Goal: Task Accomplishment & Management: Manage account settings

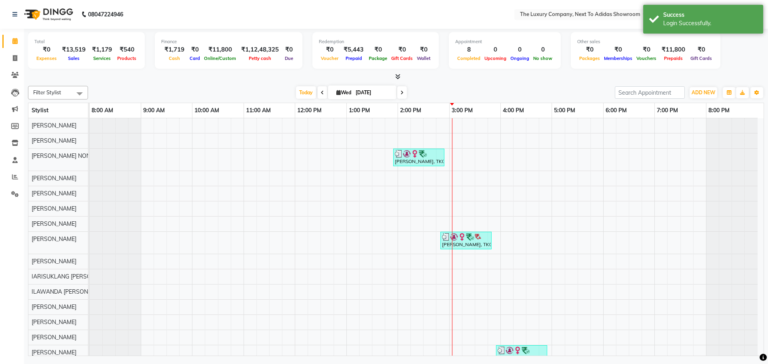
click at [354, 92] on input "[DATE]" at bounding box center [373, 93] width 40 height 12
select select "9"
select select "2025"
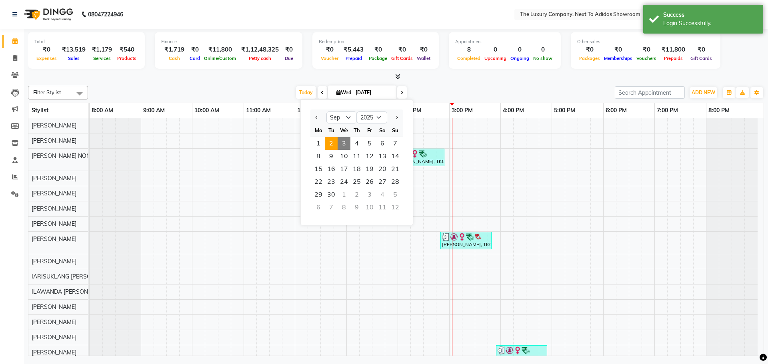
click at [332, 142] on span "2" at bounding box center [331, 143] width 13 height 13
type input "02-09-2025"
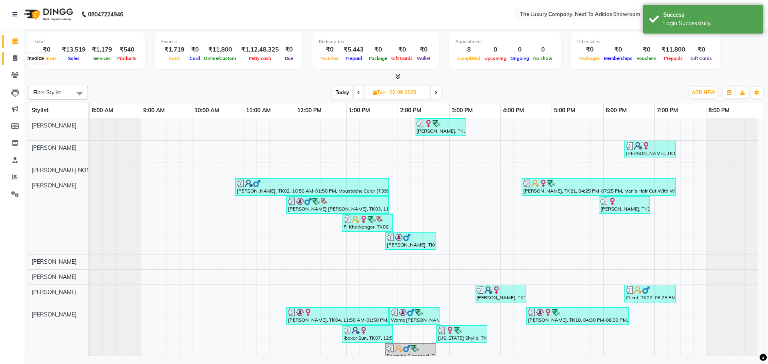
click at [14, 58] on icon at bounding box center [15, 58] width 4 height 6
select select "service"
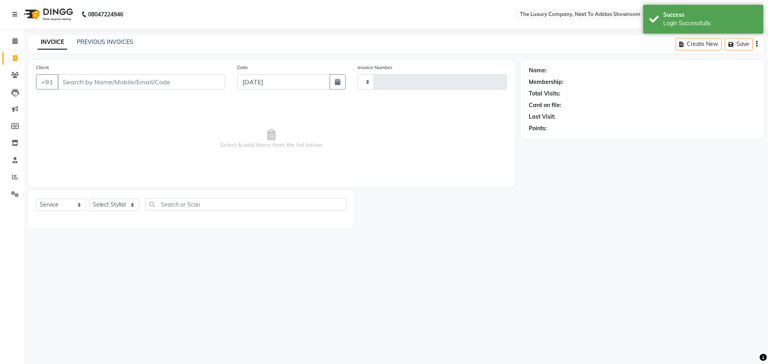
type input "5606"
select select "6828"
click at [104, 43] on link "PREVIOUS INVOICES" at bounding box center [105, 41] width 56 height 7
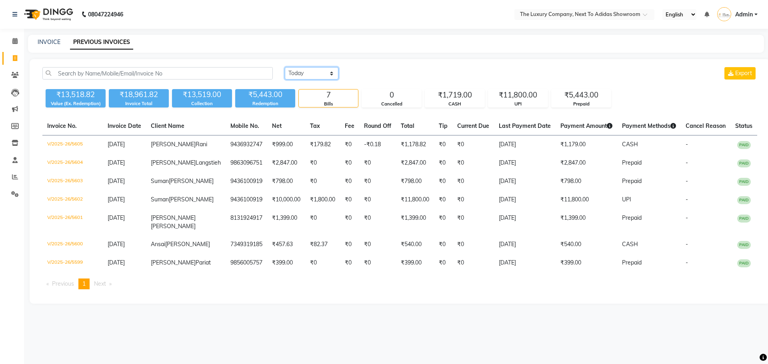
click at [323, 78] on select "Today Yesterday Custom Range" at bounding box center [312, 73] width 54 height 12
select select "yesterday"
click at [285, 67] on select "Today Yesterday Custom Range" at bounding box center [312, 73] width 54 height 12
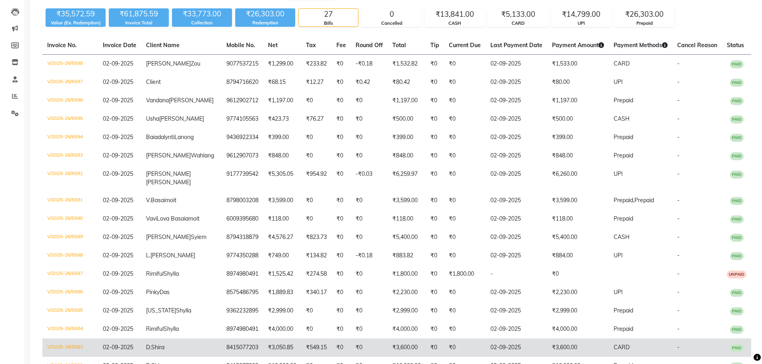
scroll to position [240, 0]
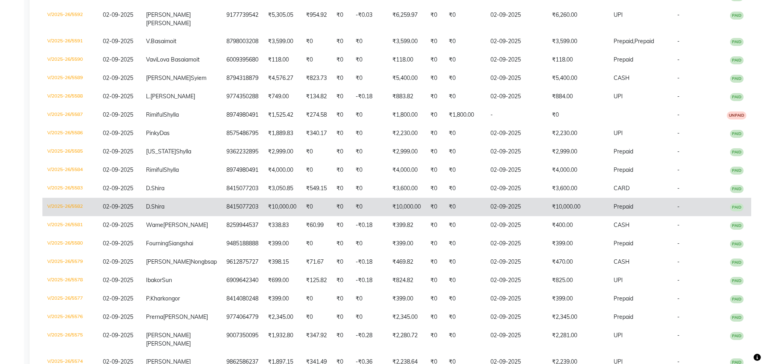
click at [533, 216] on td "02-09-2025" at bounding box center [517, 207] width 62 height 18
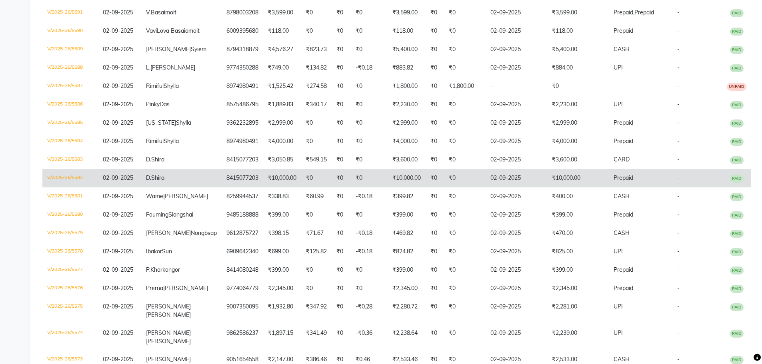
scroll to position [211, 0]
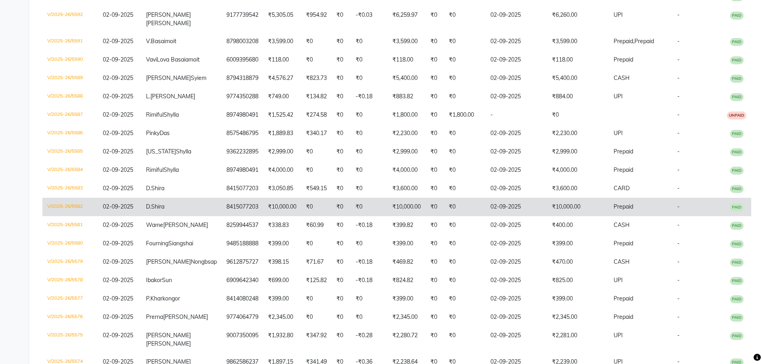
select select "service"
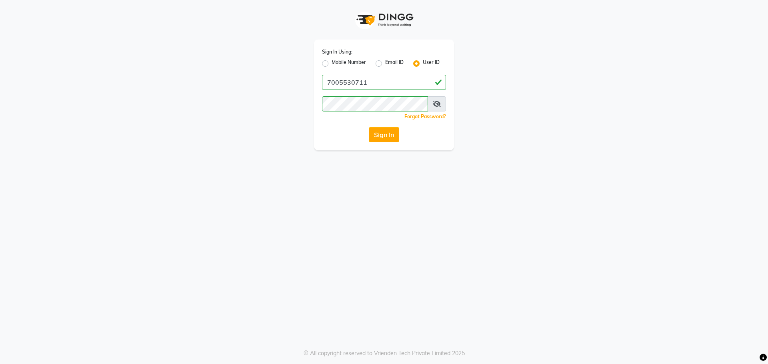
click at [355, 64] on label "Mobile Number" at bounding box center [349, 64] width 34 height 10
click at [337, 64] on input "Mobile Number" at bounding box center [334, 61] width 5 height 5
radio input "true"
radio input "false"
click at [381, 82] on input "Username" at bounding box center [397, 82] width 97 height 15
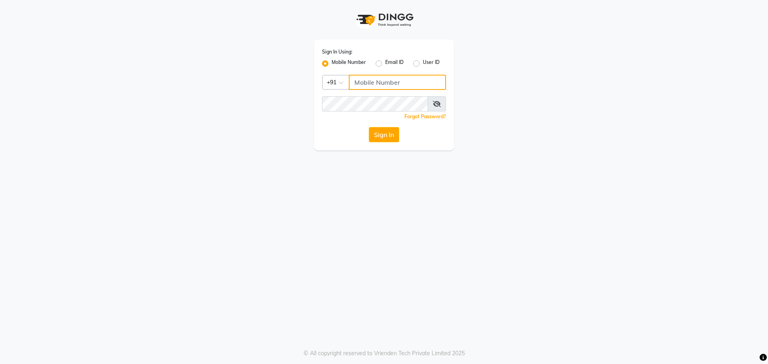
type input "7005530711"
click at [394, 131] on button "Sign In" at bounding box center [384, 134] width 30 height 15
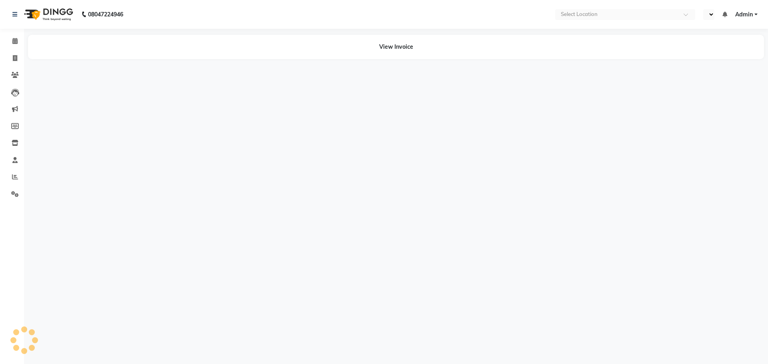
select select "en"
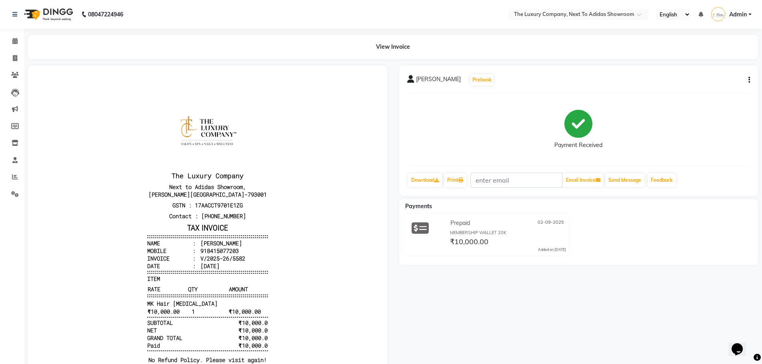
click at [747, 80] on button "button" at bounding box center [747, 80] width 5 height 8
click at [690, 89] on div "Edit Invoice" at bounding box center [696, 90] width 82 height 10
select select "service"
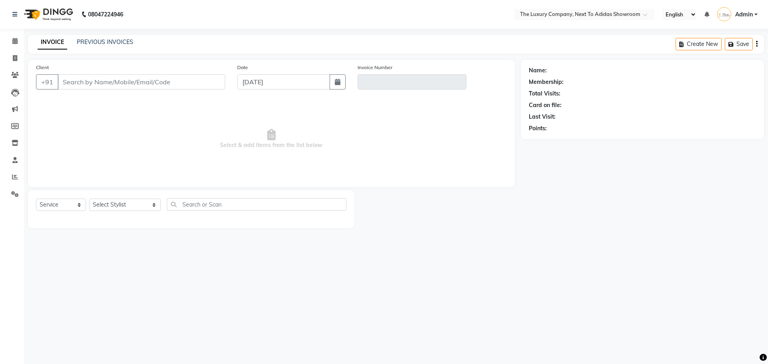
type input "8415077203"
type input "V/2025-26/5582"
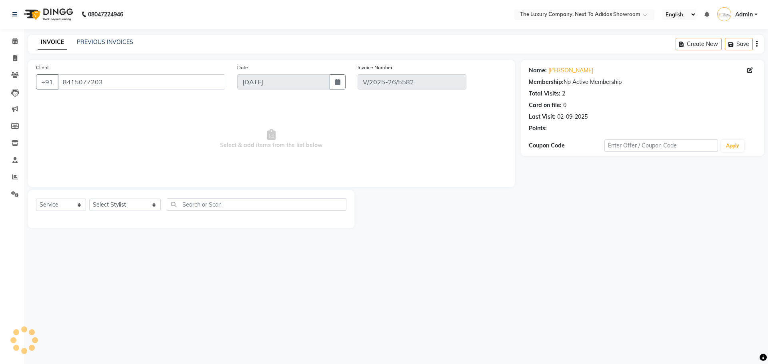
type input "02-09-2025"
select select "select"
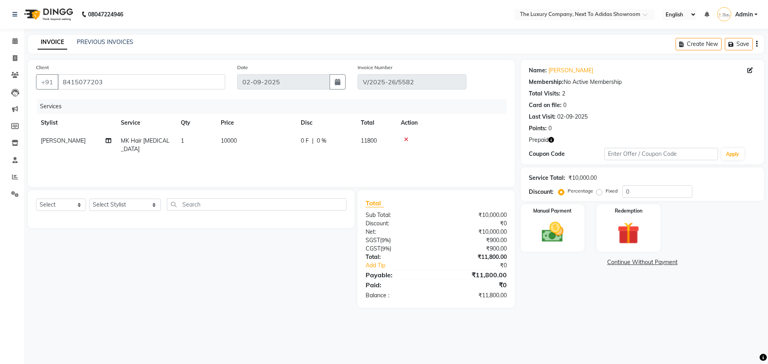
click at [137, 142] on span "MK Hair [MEDICAL_DATA]" at bounding box center [145, 145] width 49 height 16
select select "53647"
click at [138, 142] on span "MK Hair [MEDICAL_DATA]" at bounding box center [150, 148] width 45 height 16
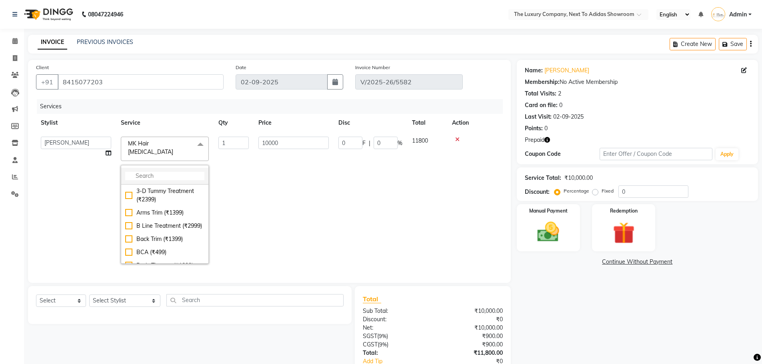
click at [157, 172] on input "multiselect-search" at bounding box center [164, 176] width 79 height 8
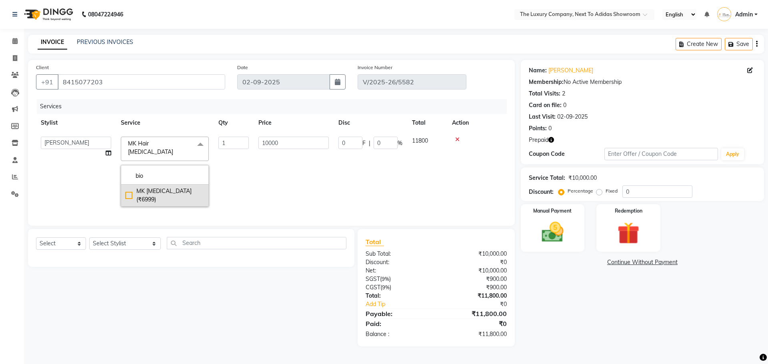
type input "bio"
click at [130, 187] on div "MK [MEDICAL_DATA] (₹6999)" at bounding box center [164, 195] width 79 height 17
checkbox input "true"
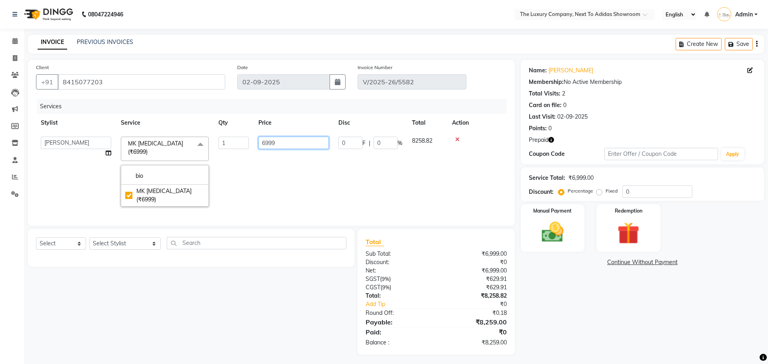
drag, startPoint x: 288, startPoint y: 144, endPoint x: 201, endPoint y: 152, distance: 88.1
click at [201, 152] on tr "[PERSON_NAME] [PERSON_NAME] ANSAI [PERSON_NAME] BALAJIED [PERSON_NAME] NONGRUM …" at bounding box center [271, 172] width 471 height 80
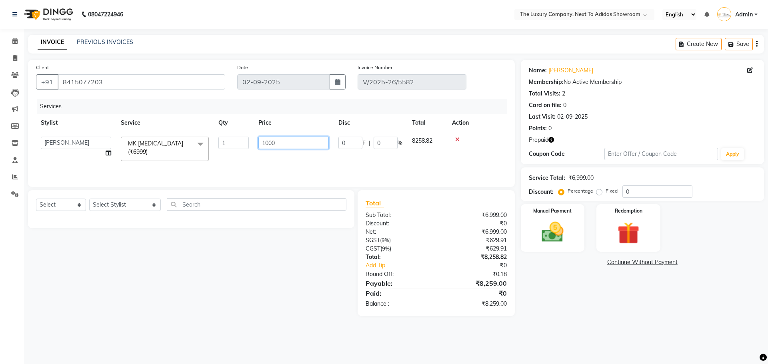
type input "10000"
click at [643, 278] on div "Name: [PERSON_NAME] Membership: No Active Membership Total Visits: 2 Card on fi…" at bounding box center [645, 188] width 249 height 256
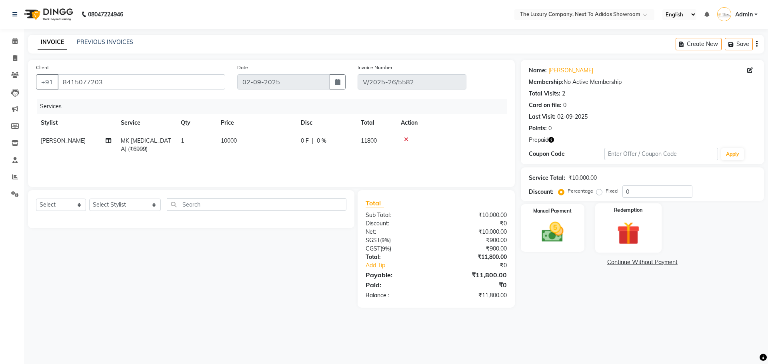
click at [626, 221] on img at bounding box center [628, 233] width 37 height 28
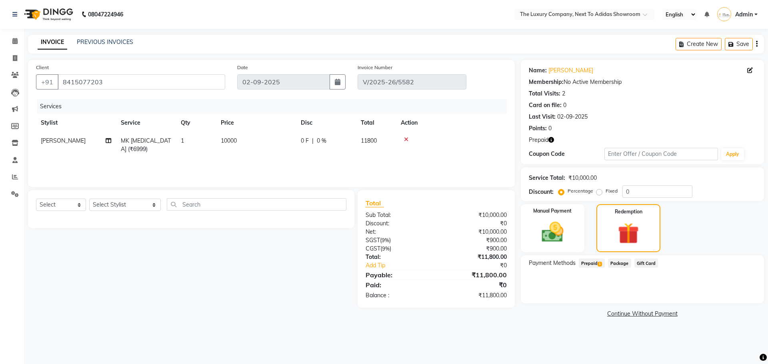
click at [592, 260] on span "Prepaid 1" at bounding box center [592, 263] width 26 height 9
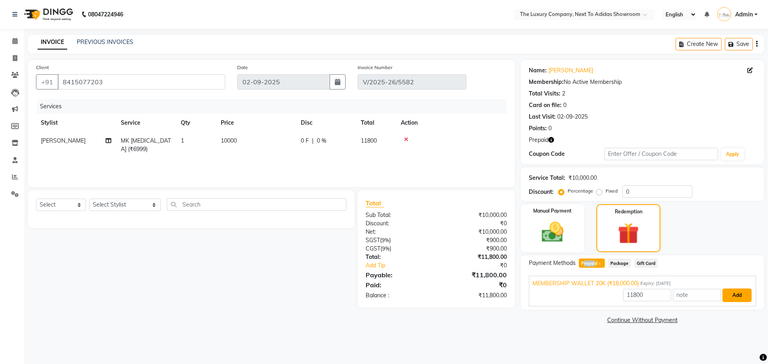
click at [731, 297] on button "Add" at bounding box center [737, 296] width 29 height 14
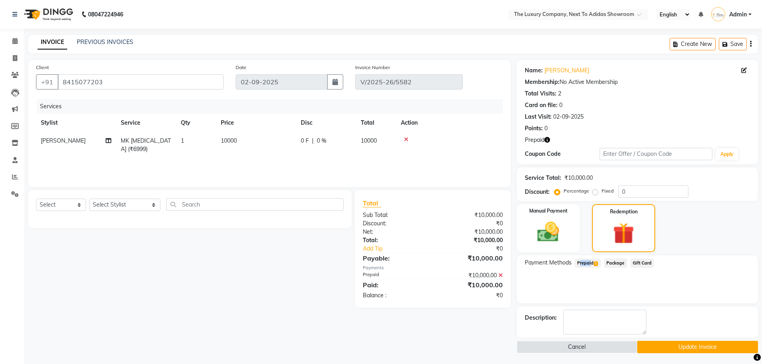
click at [695, 344] on button "Update Invoice" at bounding box center [697, 347] width 121 height 12
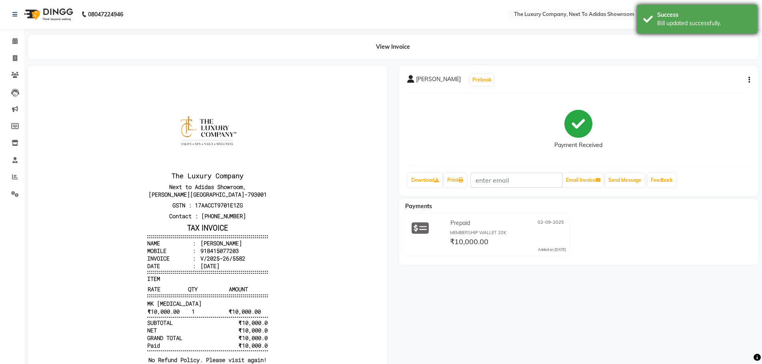
click at [757, 10] on div "Success Bill updated successfully." at bounding box center [697, 19] width 120 height 29
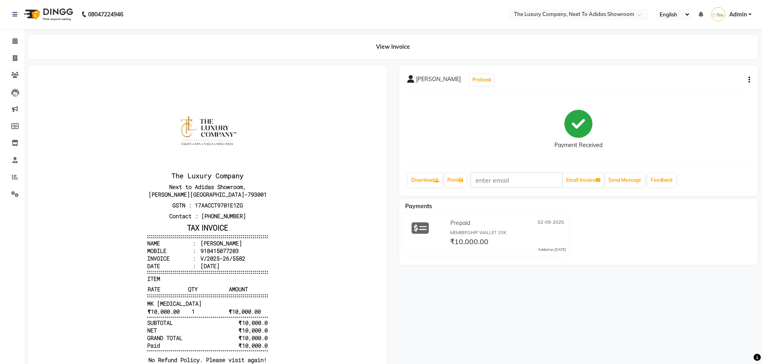
click at [748, 11] on link "Admin" at bounding box center [731, 14] width 40 height 13
click at [725, 60] on link "Sign out" at bounding box center [710, 57] width 73 height 12
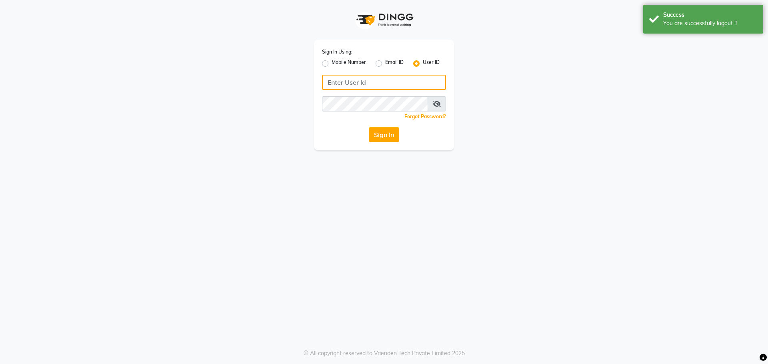
type input "7005530711"
